Goal: Task Accomplishment & Management: Manage account settings

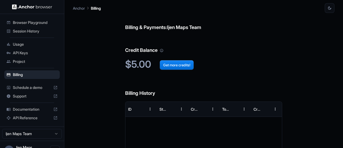
click at [79, 8] on p "Anchor" at bounding box center [79, 8] width 12 height 6
